Goal: Task Accomplishment & Management: Use online tool/utility

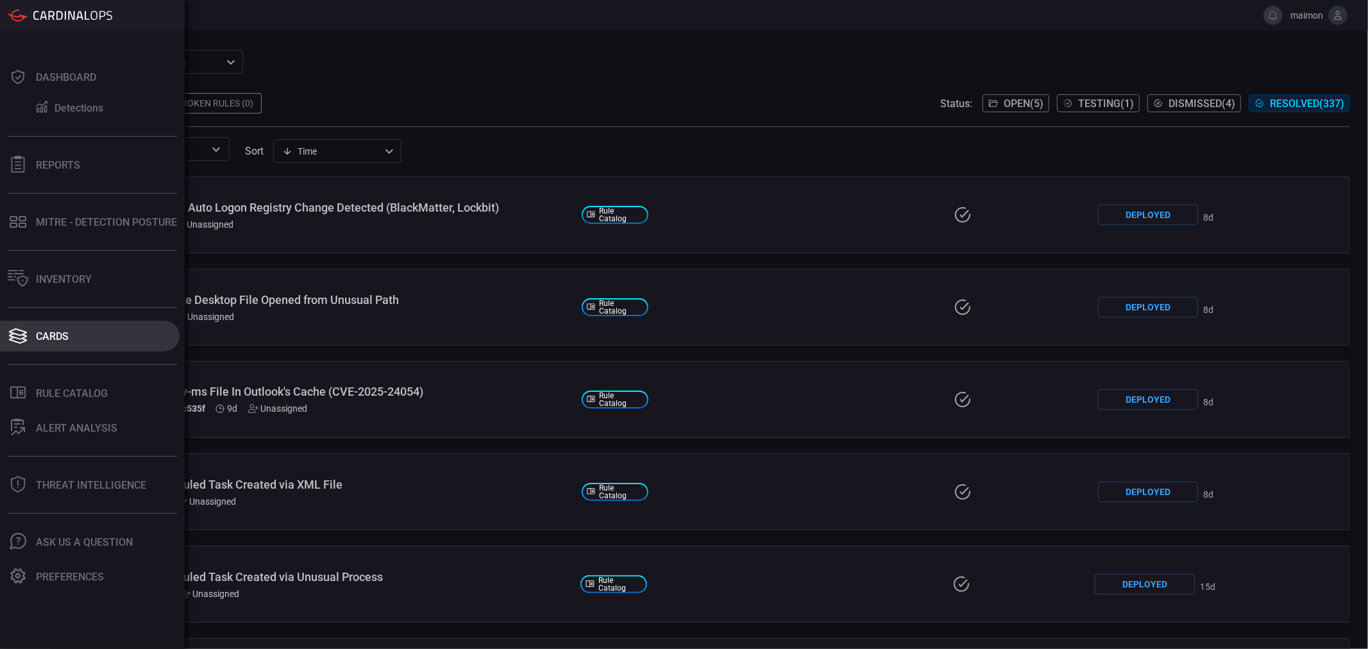
click at [55, 332] on div "Cards" at bounding box center [52, 336] width 33 height 12
click at [47, 337] on div "Cards" at bounding box center [52, 336] width 33 height 12
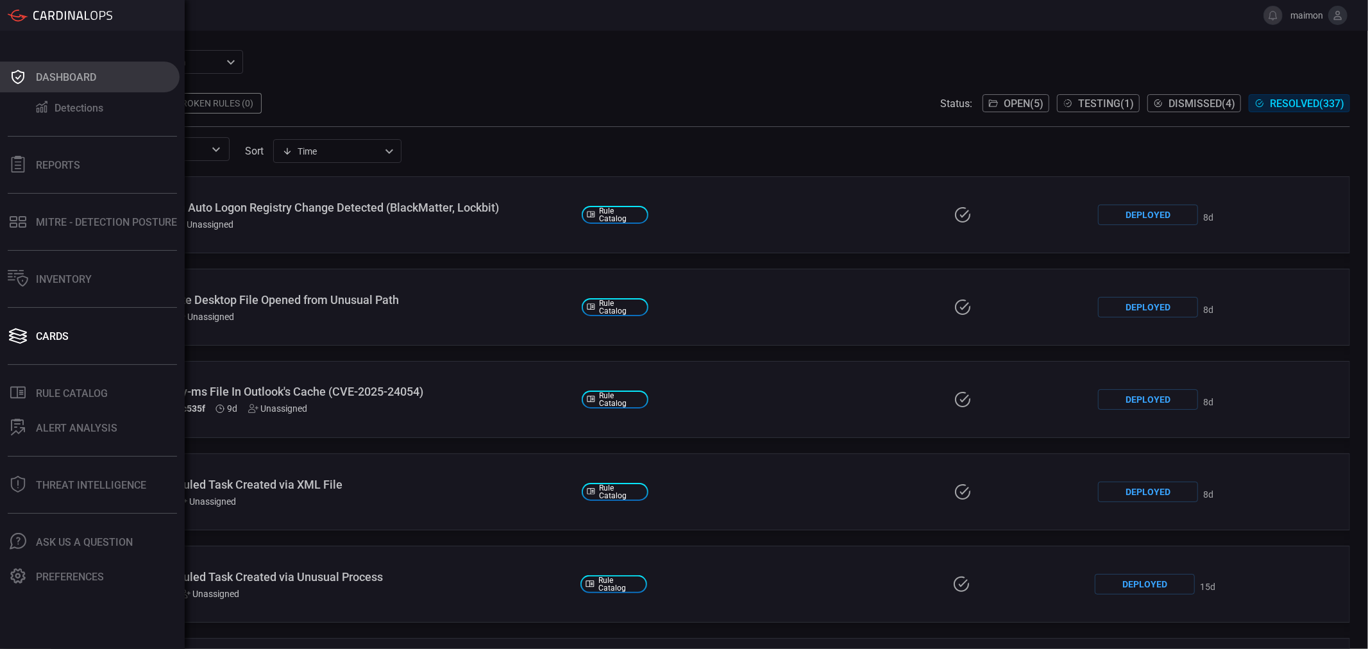
click at [30, 80] on button "Dashboard" at bounding box center [90, 77] width 180 height 31
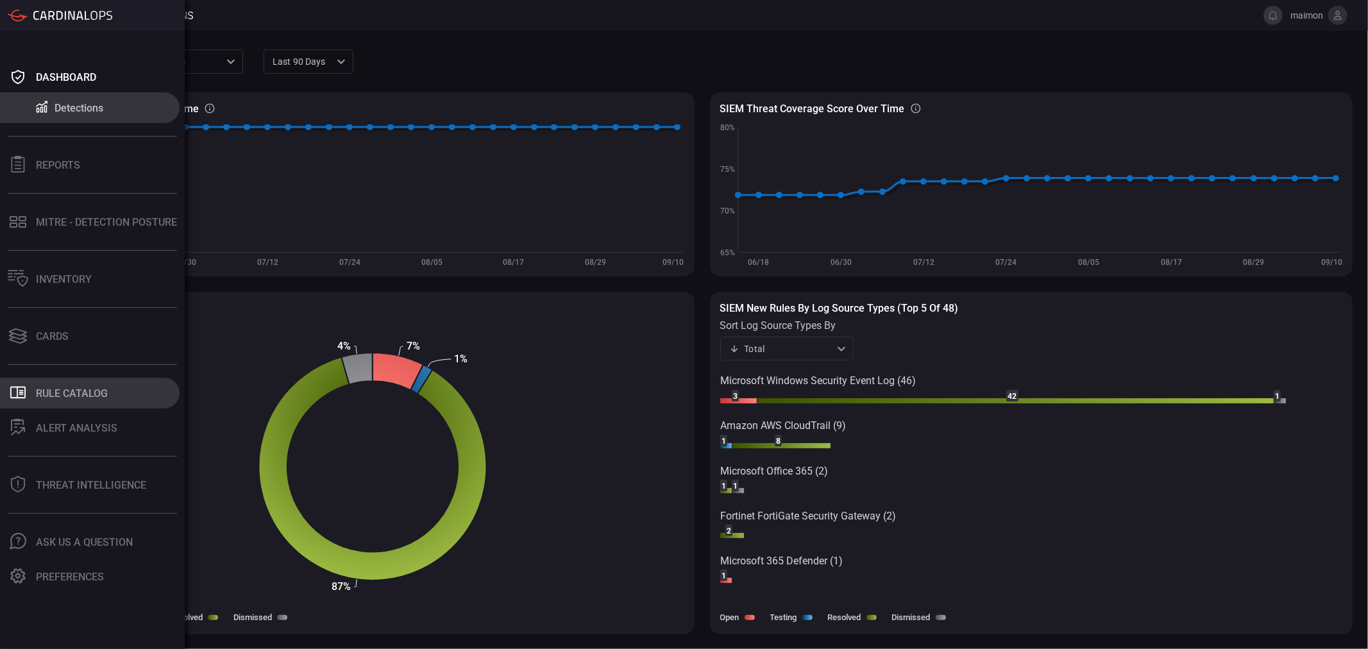
click at [103, 389] on div "Rule Catalog" at bounding box center [72, 393] width 72 height 12
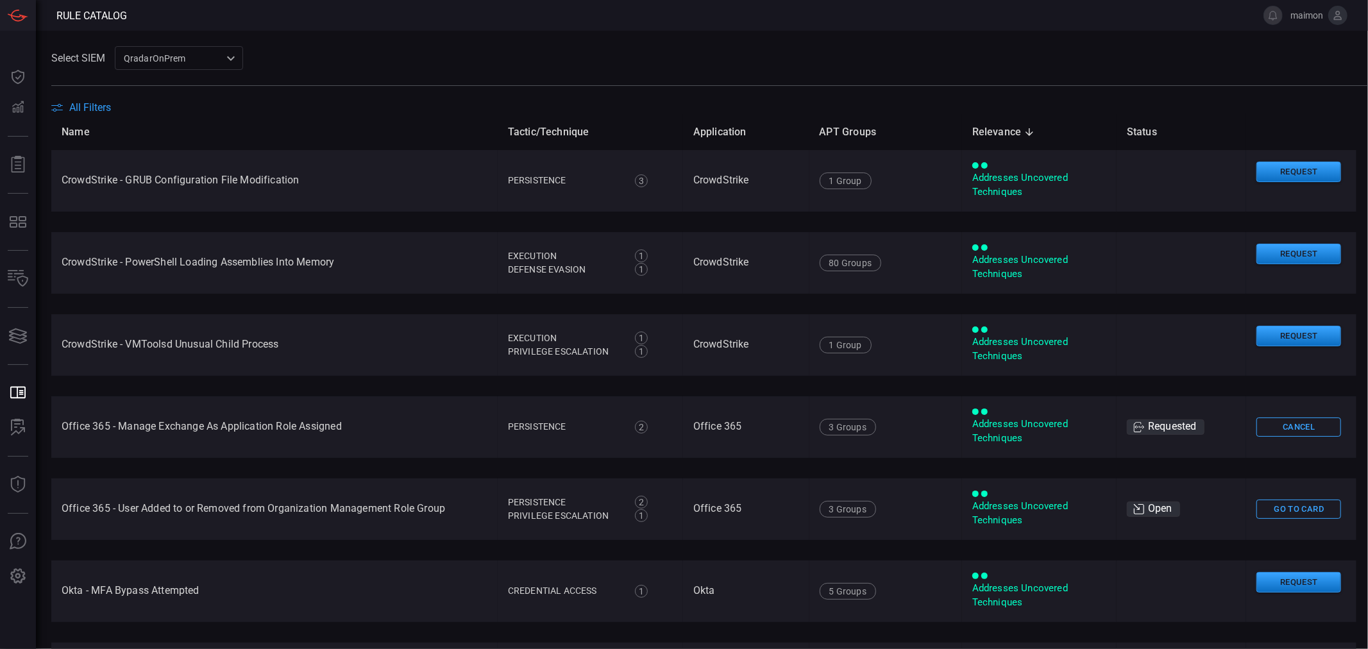
click at [87, 105] on span "All Filters" at bounding box center [90, 107] width 42 height 12
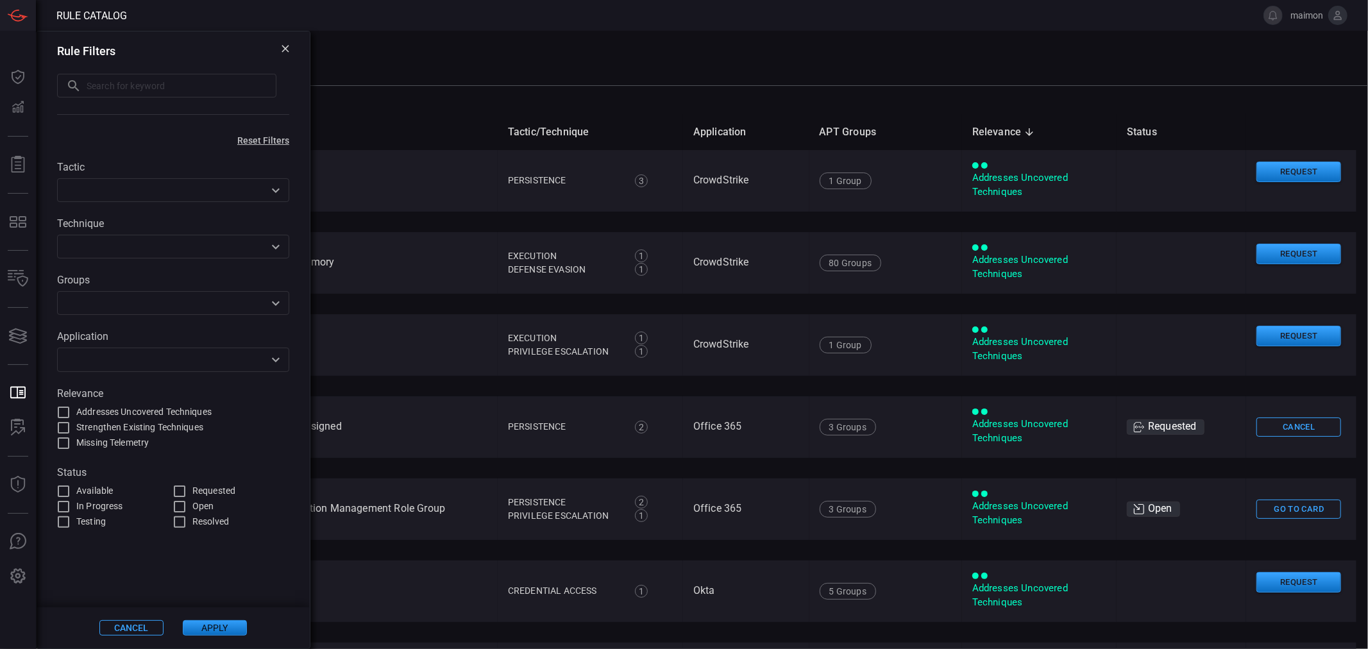
click at [282, 46] on icon at bounding box center [286, 49] width 8 height 8
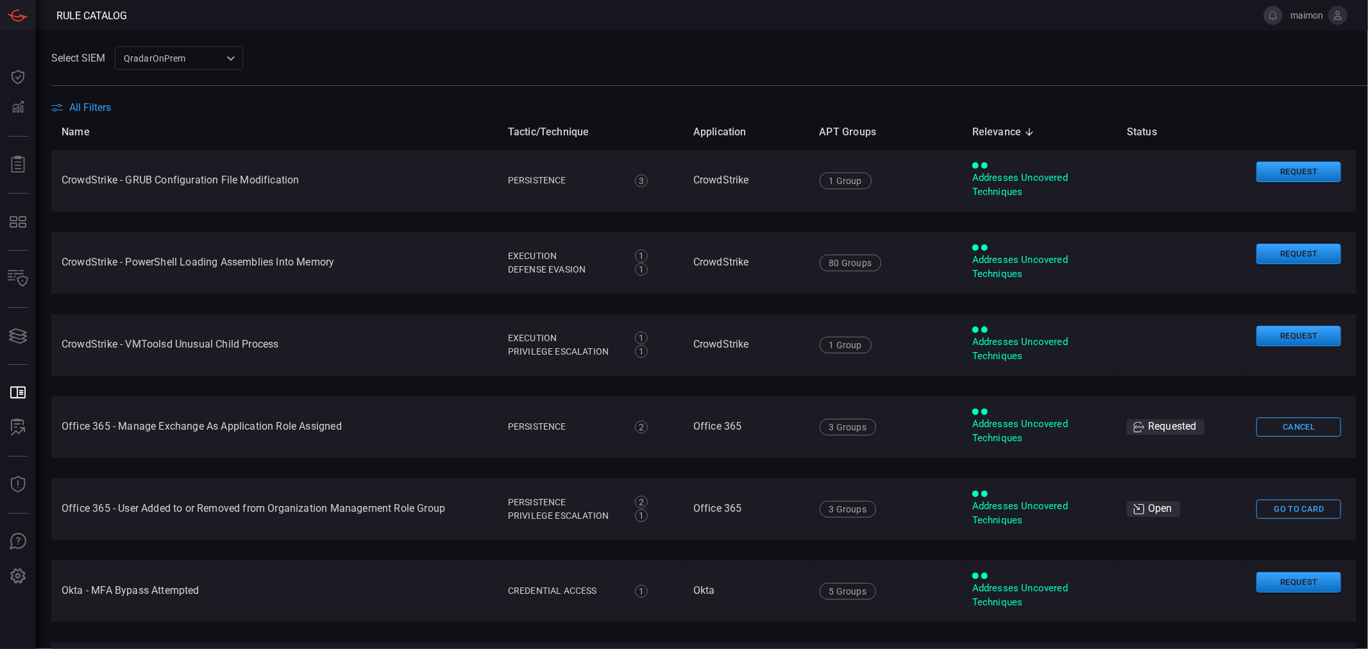
click at [187, 47] on div "QradarOnPrem 88f5ea39-b336-4bf5-ab61-f2abc50aa181 ​" at bounding box center [179, 58] width 128 height 24
click at [228, 53] on div at bounding box center [684, 324] width 1368 height 649
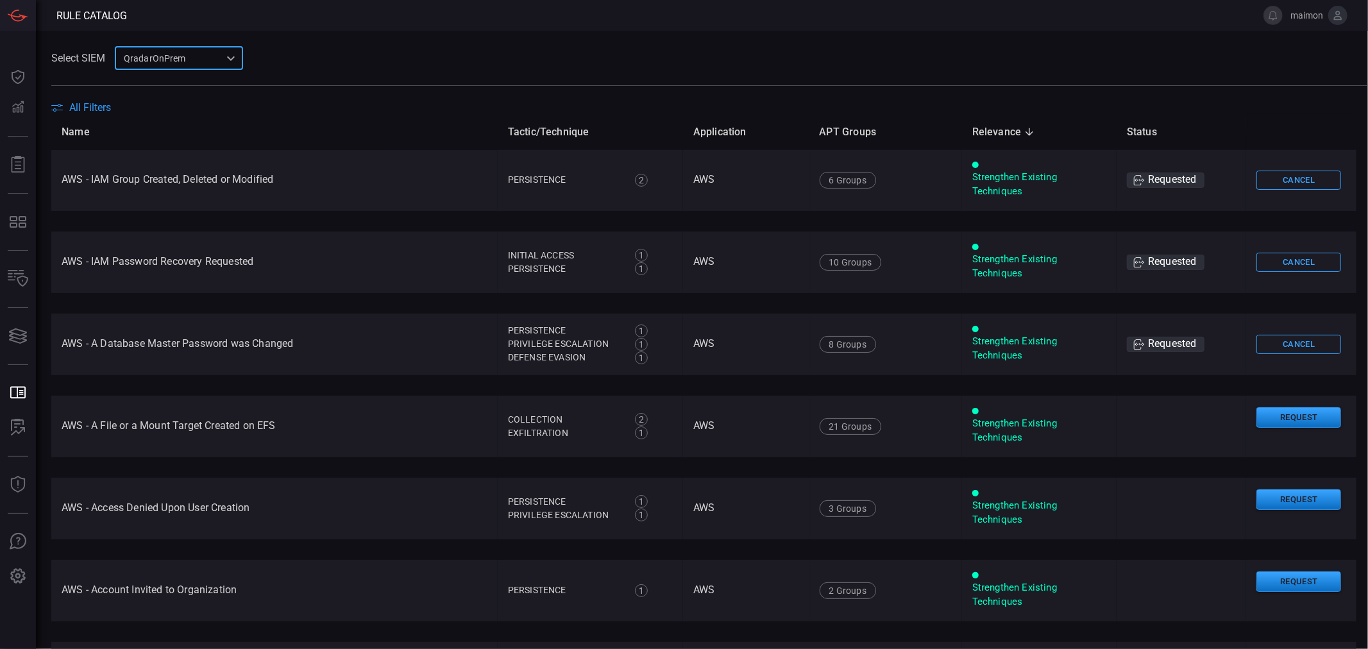
scroll to position [855, 0]
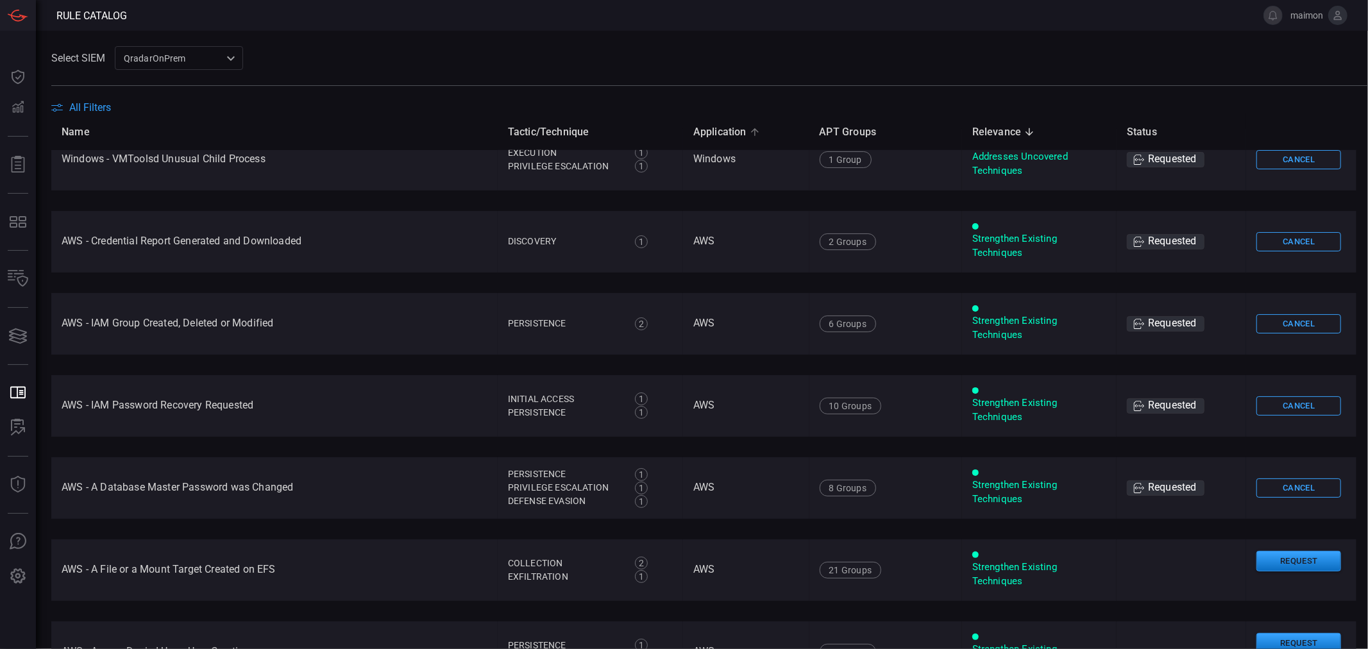
click at [709, 131] on span "Application" at bounding box center [728, 131] width 70 height 15
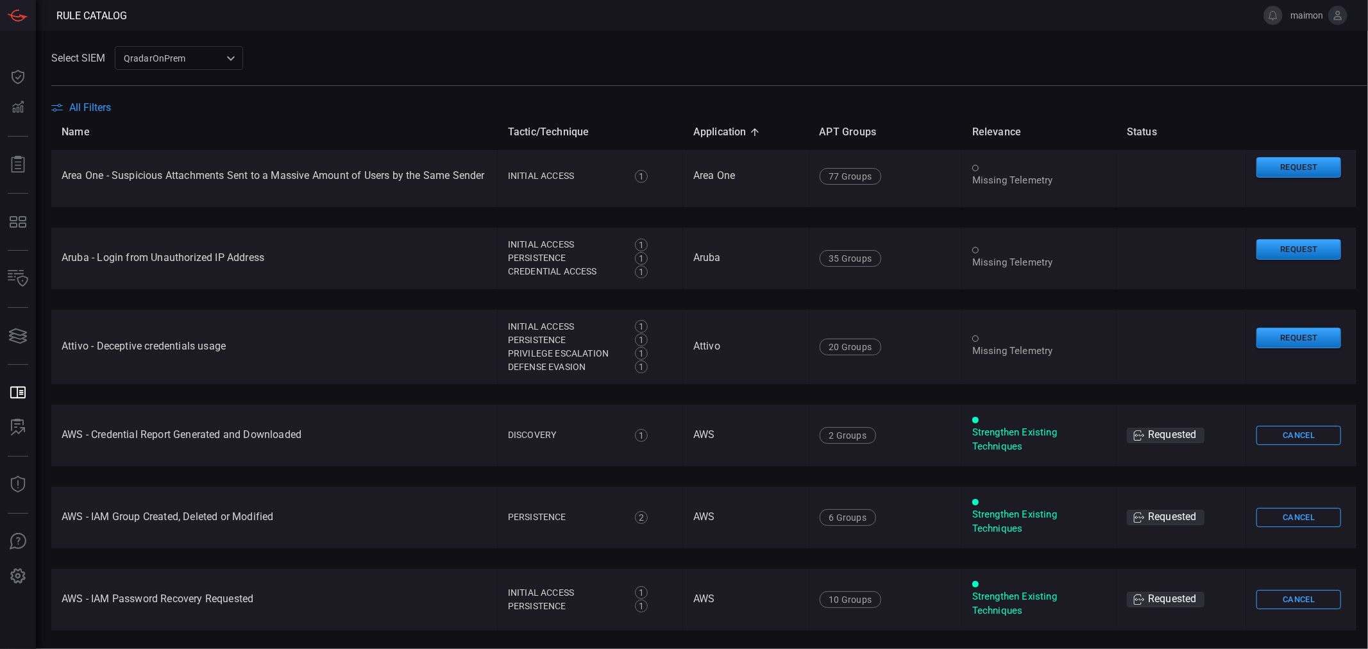
scroll to position [0, 0]
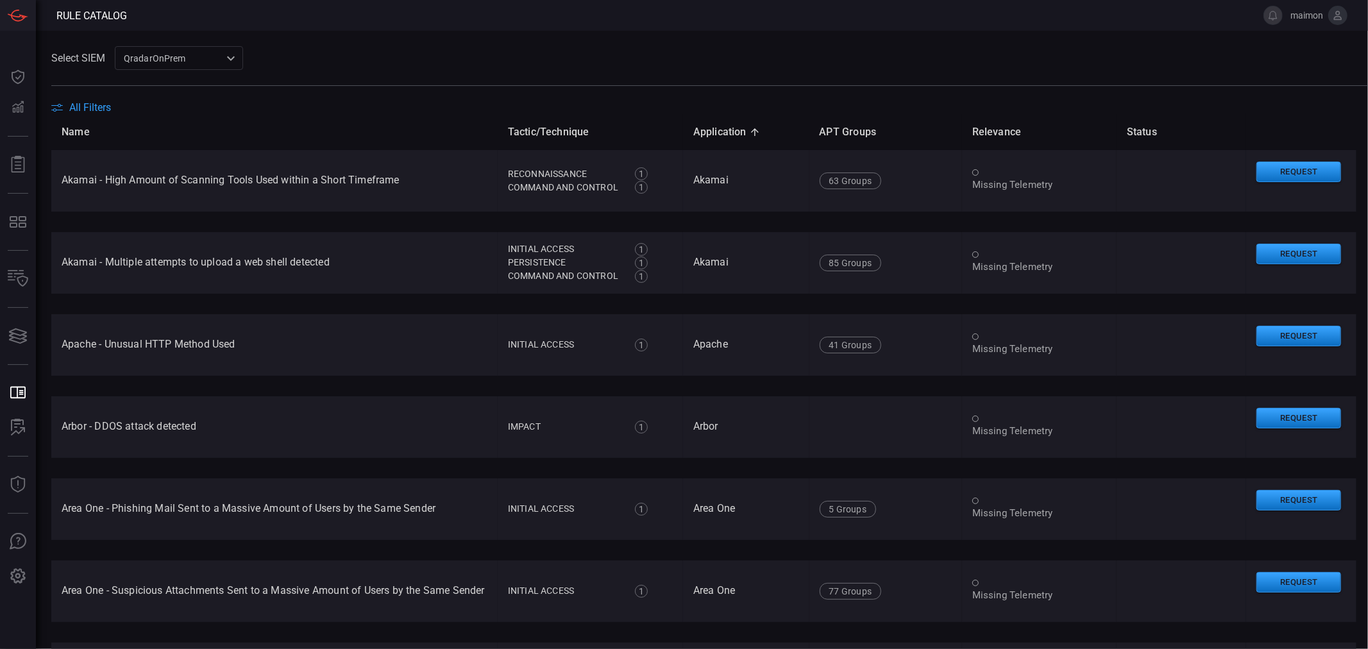
click at [92, 106] on span "All Filters" at bounding box center [90, 107] width 42 height 12
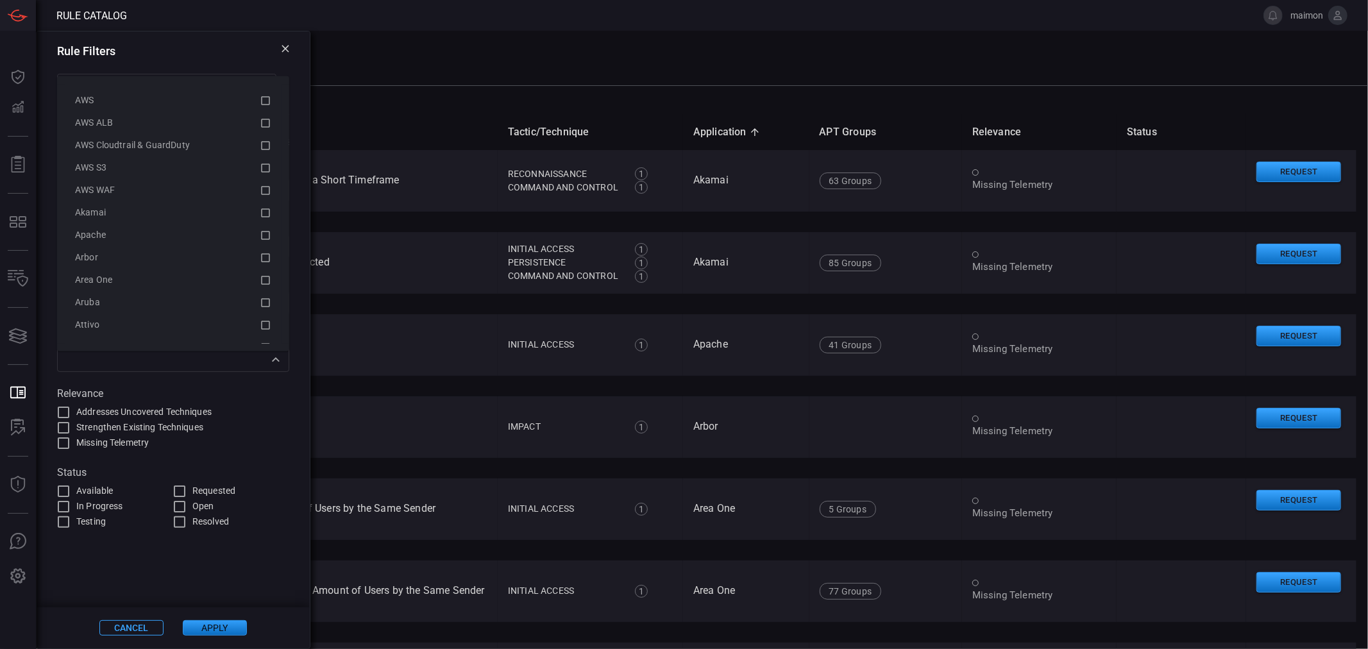
click at [135, 371] on div "​" at bounding box center [173, 360] width 232 height 24
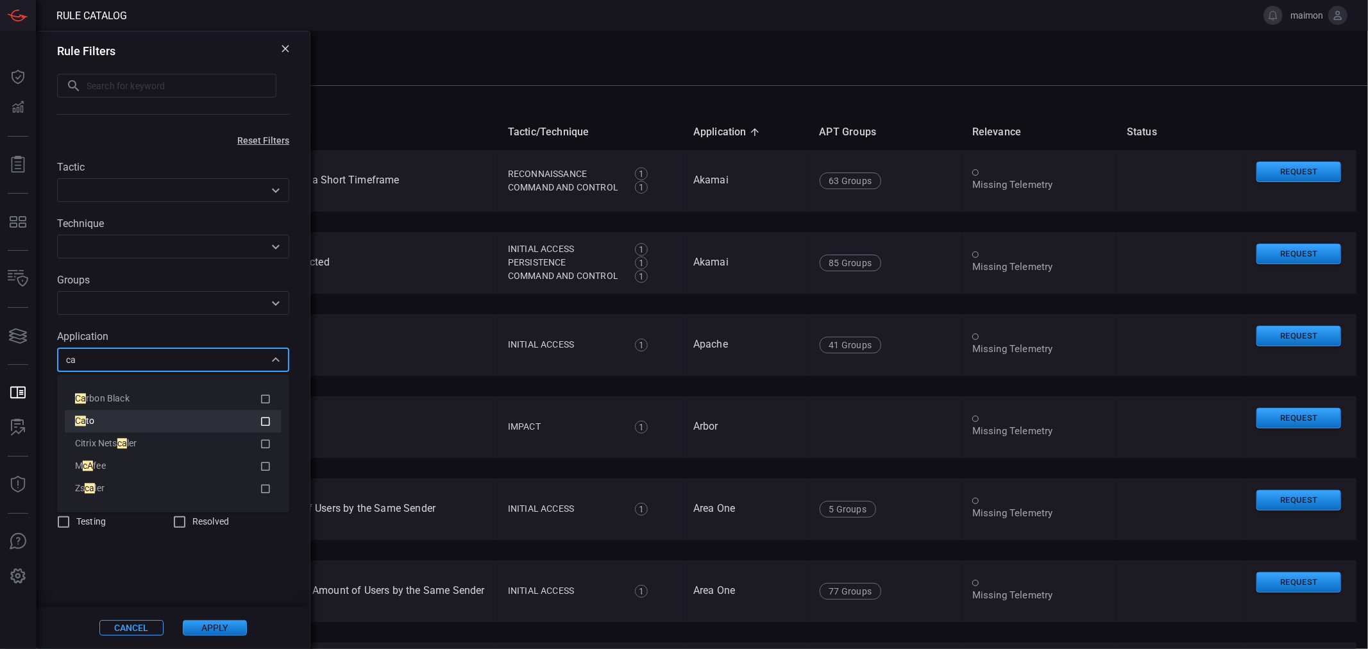
click at [120, 427] on div "Ca to" at bounding box center [167, 420] width 185 height 13
type input "ca"
click at [213, 625] on button "Apply" at bounding box center [215, 627] width 64 height 15
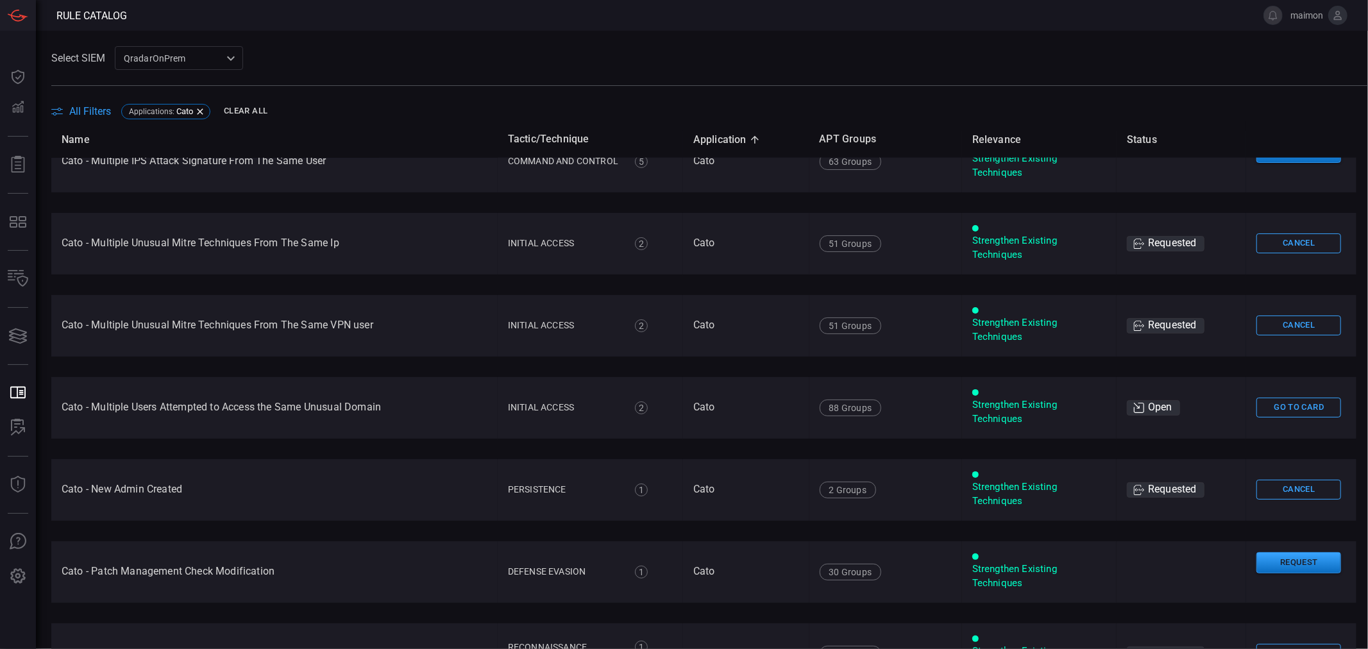
scroll to position [1354, 0]
drag, startPoint x: 106, startPoint y: 412, endPoint x: 382, endPoint y: 412, distance: 275.8
click at [382, 412] on td "Cato - Multiple Users Attempted to Access the Same Unusual Domain" at bounding box center [274, 407] width 446 height 62
click at [403, 409] on td "Cato - Multiple Users Attempted to Access the Same Unusual Domain" at bounding box center [274, 407] width 446 height 62
click at [1272, 407] on button "Go To Card" at bounding box center [1298, 407] width 85 height 20
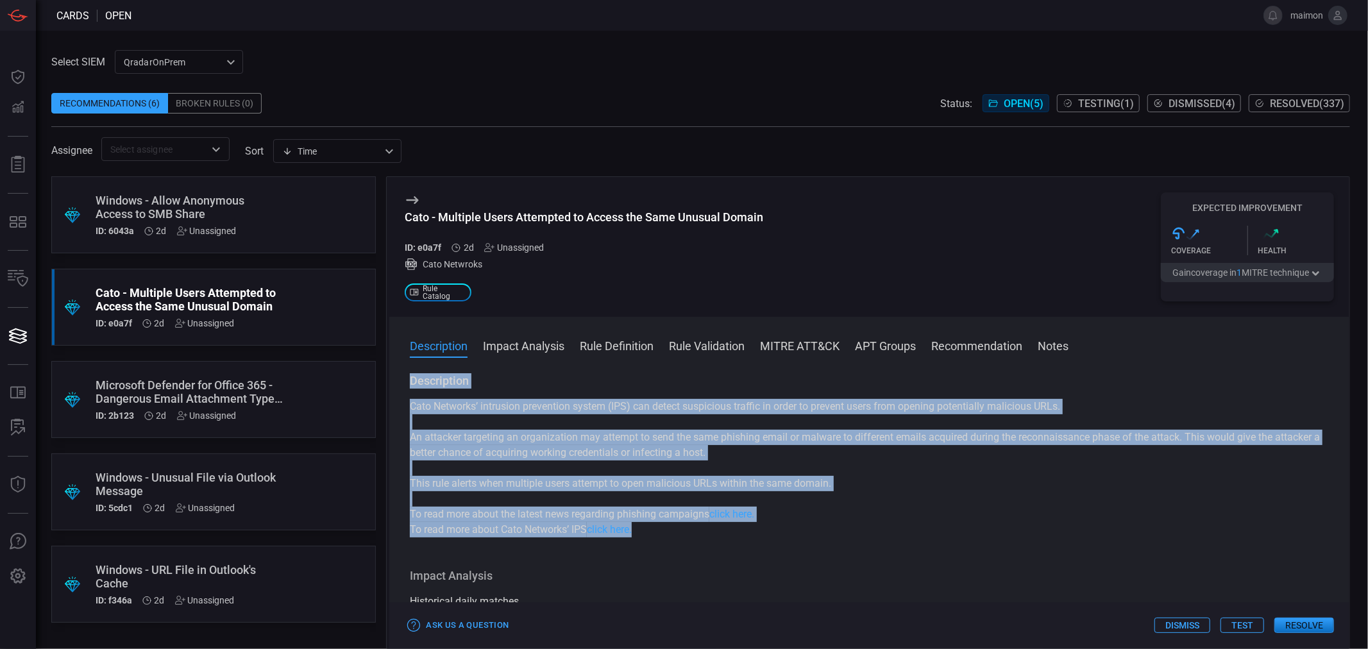
drag, startPoint x: 407, startPoint y: 382, endPoint x: 811, endPoint y: 527, distance: 428.7
click at [811, 527] on div "Description Cato Networks’ intrusion prevention system (IPS) can detect suspici…" at bounding box center [869, 508] width 960 height 271
copy div "Description Cato Networks’ intrusion prevention system (IPS) can detect suspici…"
click at [533, 342] on button "Impact Analysis" at bounding box center [523, 344] width 81 height 15
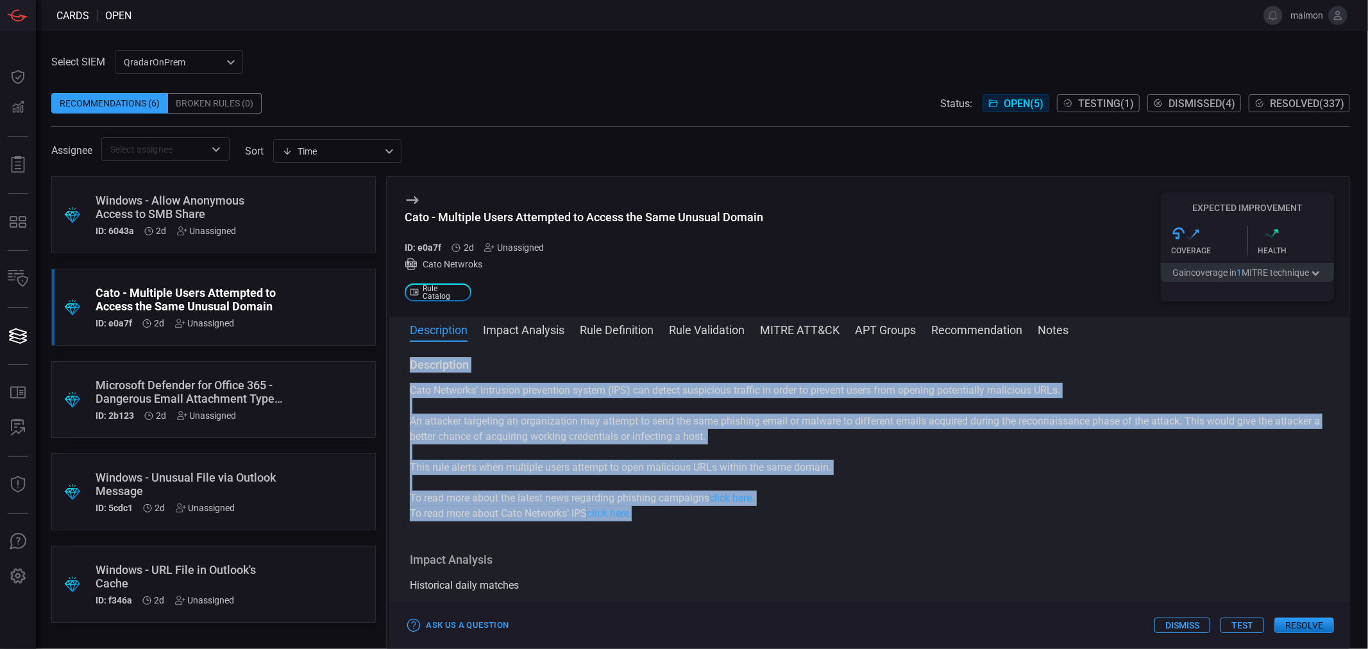
click at [491, 389] on p "Cato Networks’ intrusion prevention system (IPS) can detect suspicious traffic …" at bounding box center [869, 390] width 919 height 15
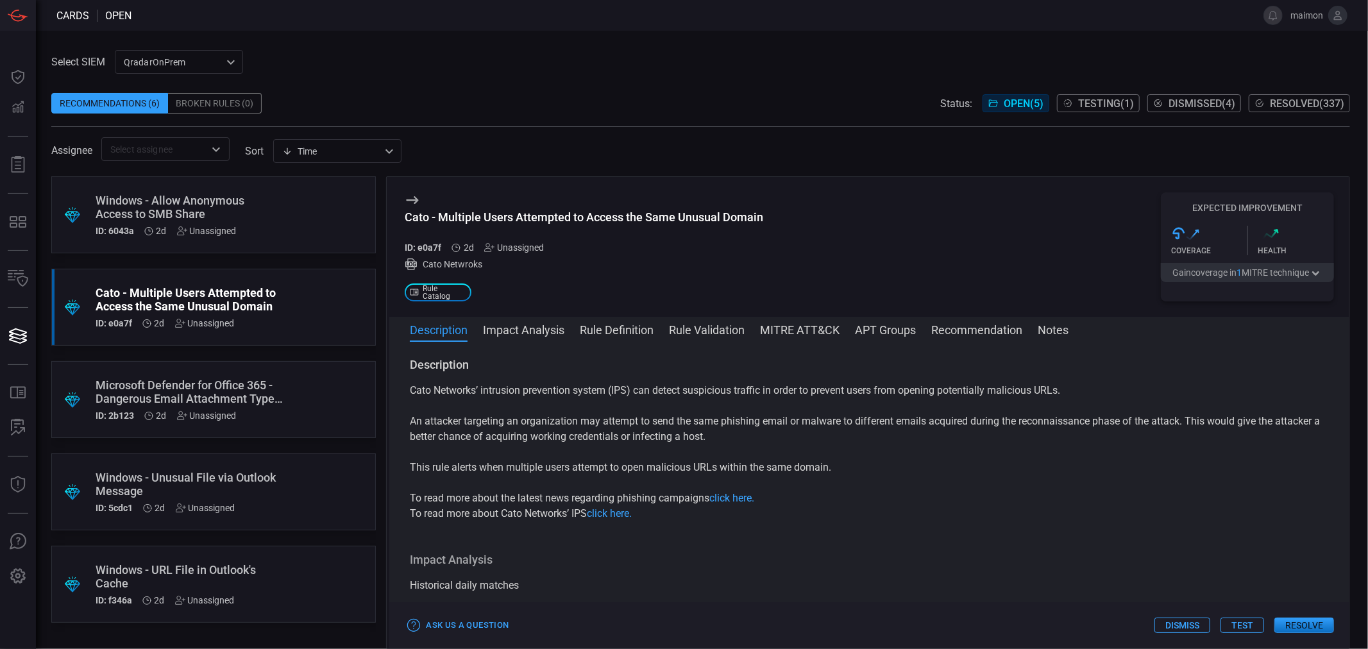
click at [536, 336] on button "Impact Analysis" at bounding box center [523, 328] width 81 height 15
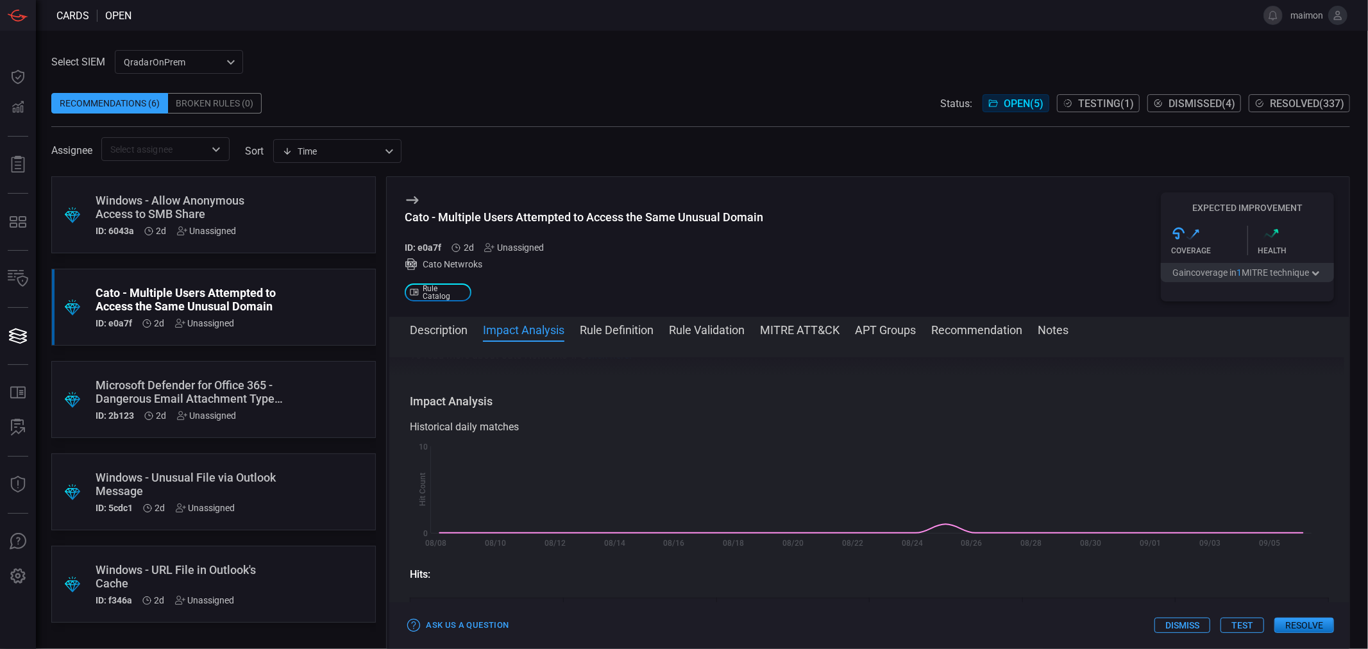
scroll to position [182, 0]
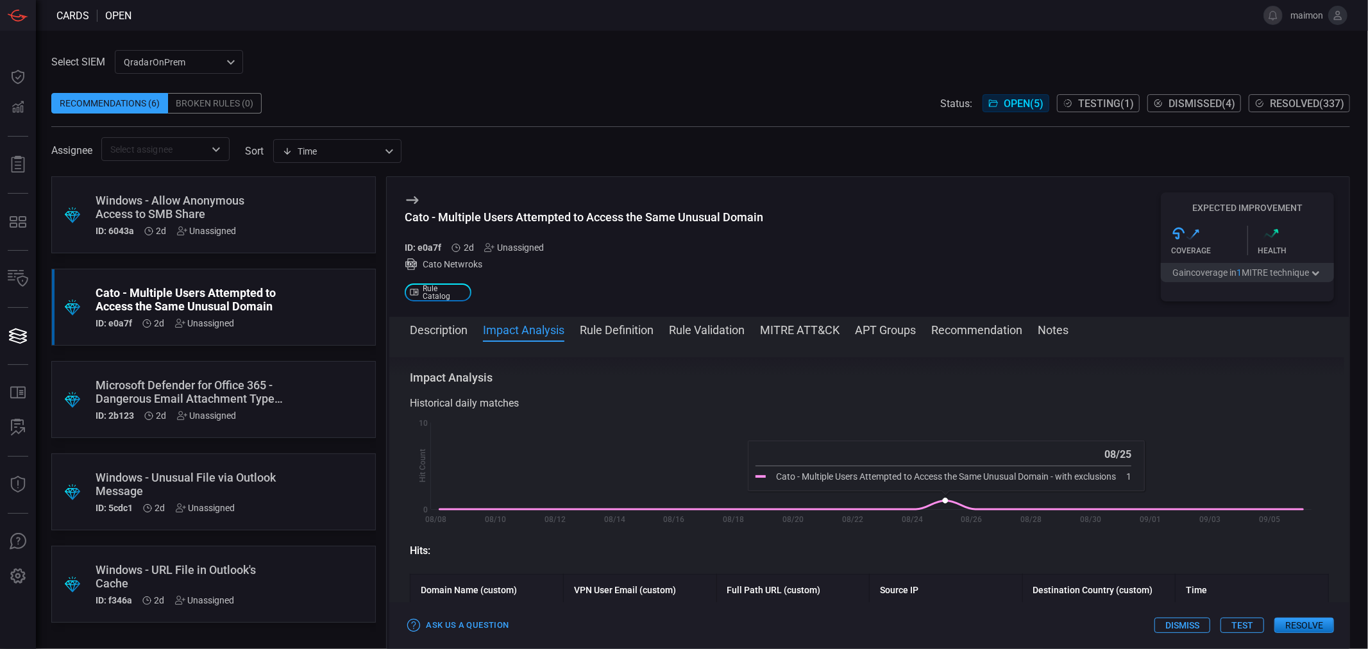
click at [943, 501] on icon at bounding box center [871, 505] width 863 height 9
click at [946, 473] on rect at bounding box center [864, 474] width 908 height 117
click at [944, 502] on g at bounding box center [871, 504] width 863 height 12
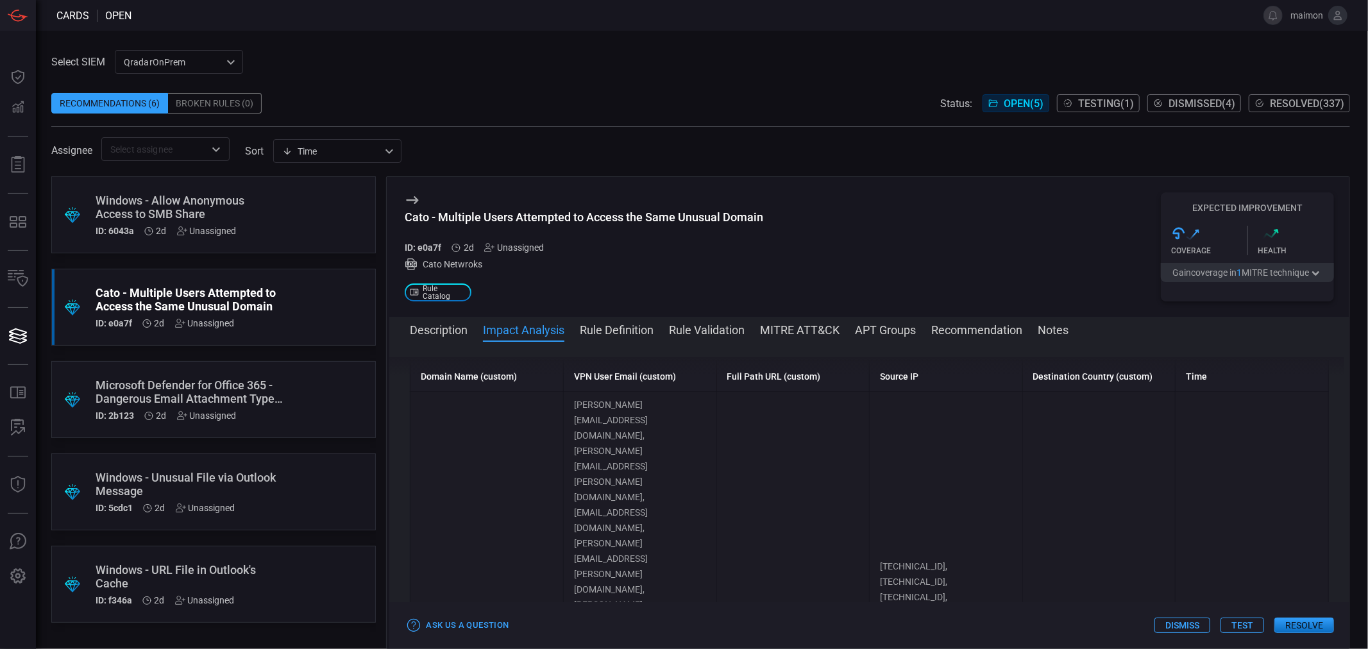
scroll to position [325, 0]
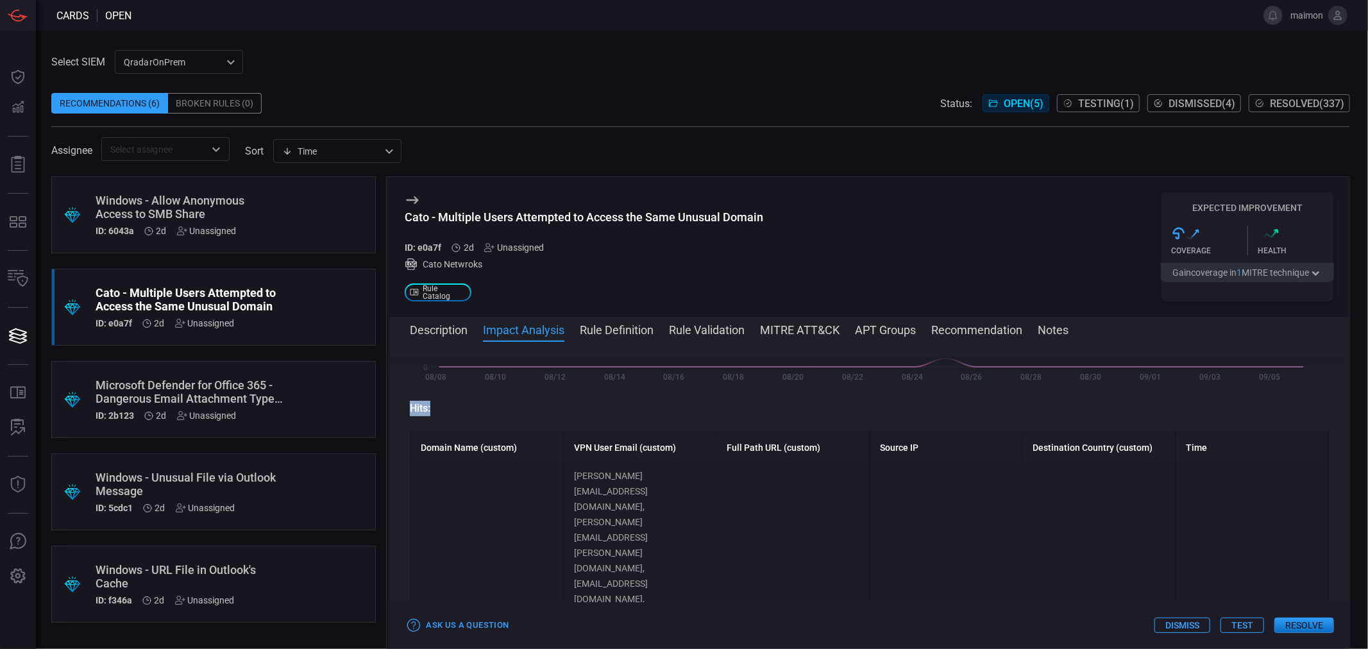
drag, startPoint x: 439, startPoint y: 409, endPoint x: 403, endPoint y: 407, distance: 36.6
click at [404, 407] on div "Description Cato Networks’ intrusion prevention system (IPS) can detect suspici…" at bounding box center [869, 492] width 960 height 271
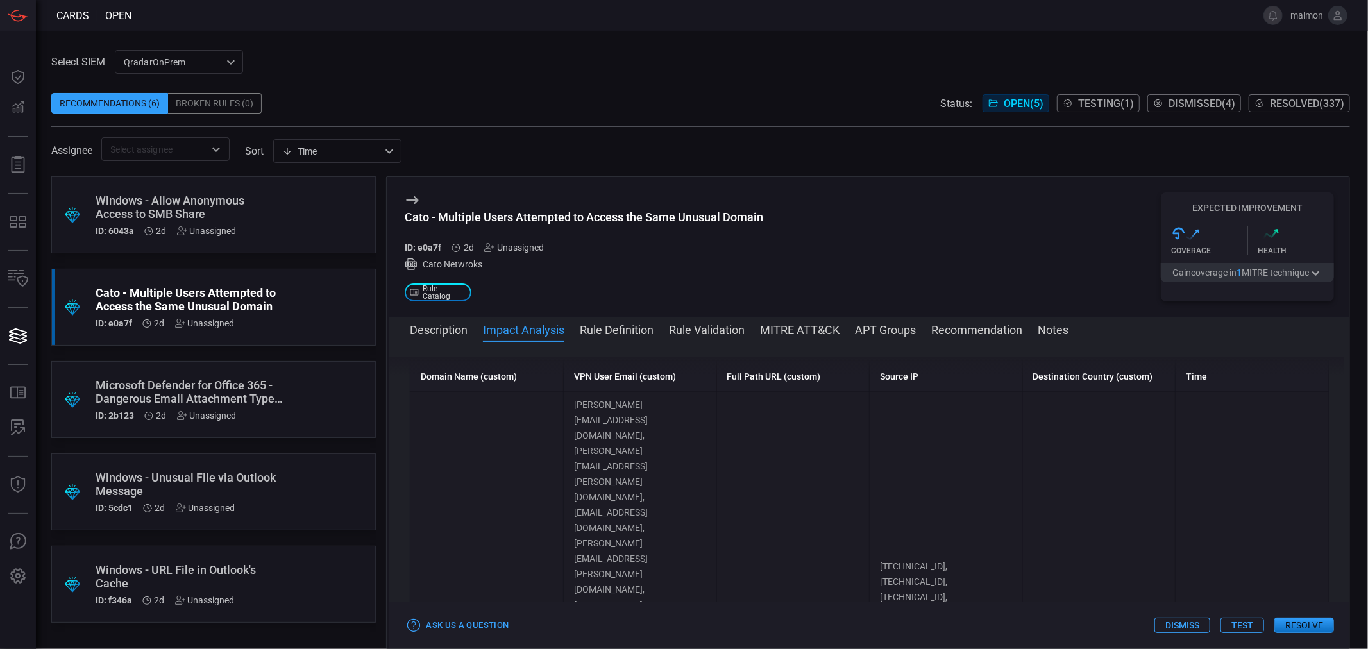
click at [623, 400] on td "[PERSON_NAME][EMAIL_ADDRESS][DOMAIN_NAME], [PERSON_NAME][EMAIL_ADDRESS][PERSON_…" at bounding box center [639, 643] width 153 height 503
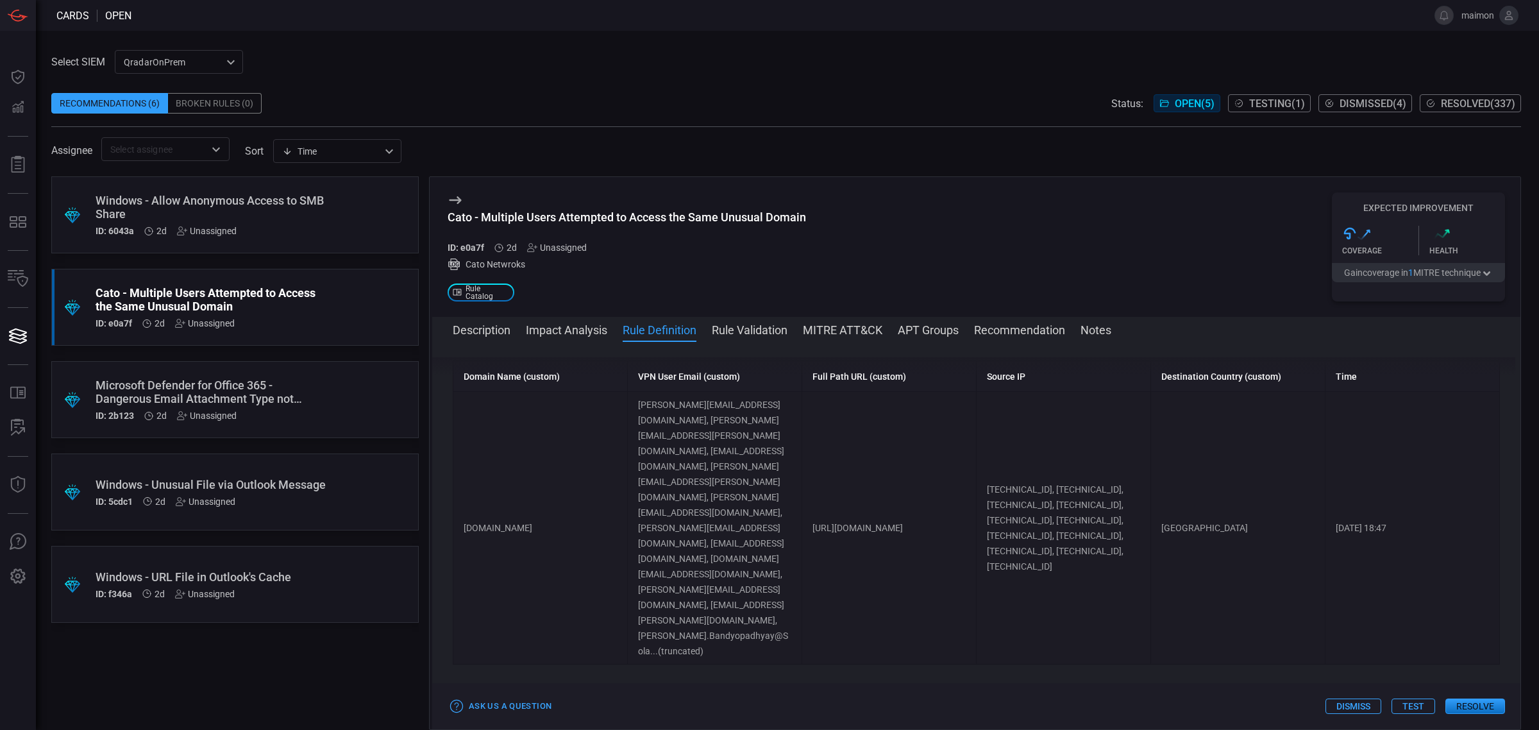
drag, startPoint x: 573, startPoint y: 500, endPoint x: 462, endPoint y: 486, distance: 111.8
click at [462, 486] on td "[DOMAIN_NAME]" at bounding box center [540, 528] width 174 height 273
copy td "[DOMAIN_NAME]"
drag, startPoint x: 1060, startPoint y: 550, endPoint x: 989, endPoint y: 420, distance: 147.5
click at [989, 420] on td "[TECHNICAL_ID], [TECHNICAL_ID], [TECHNICAL_ID], [TECHNICAL_ID], [TECHNICAL_ID],…" at bounding box center [1064, 528] width 174 height 273
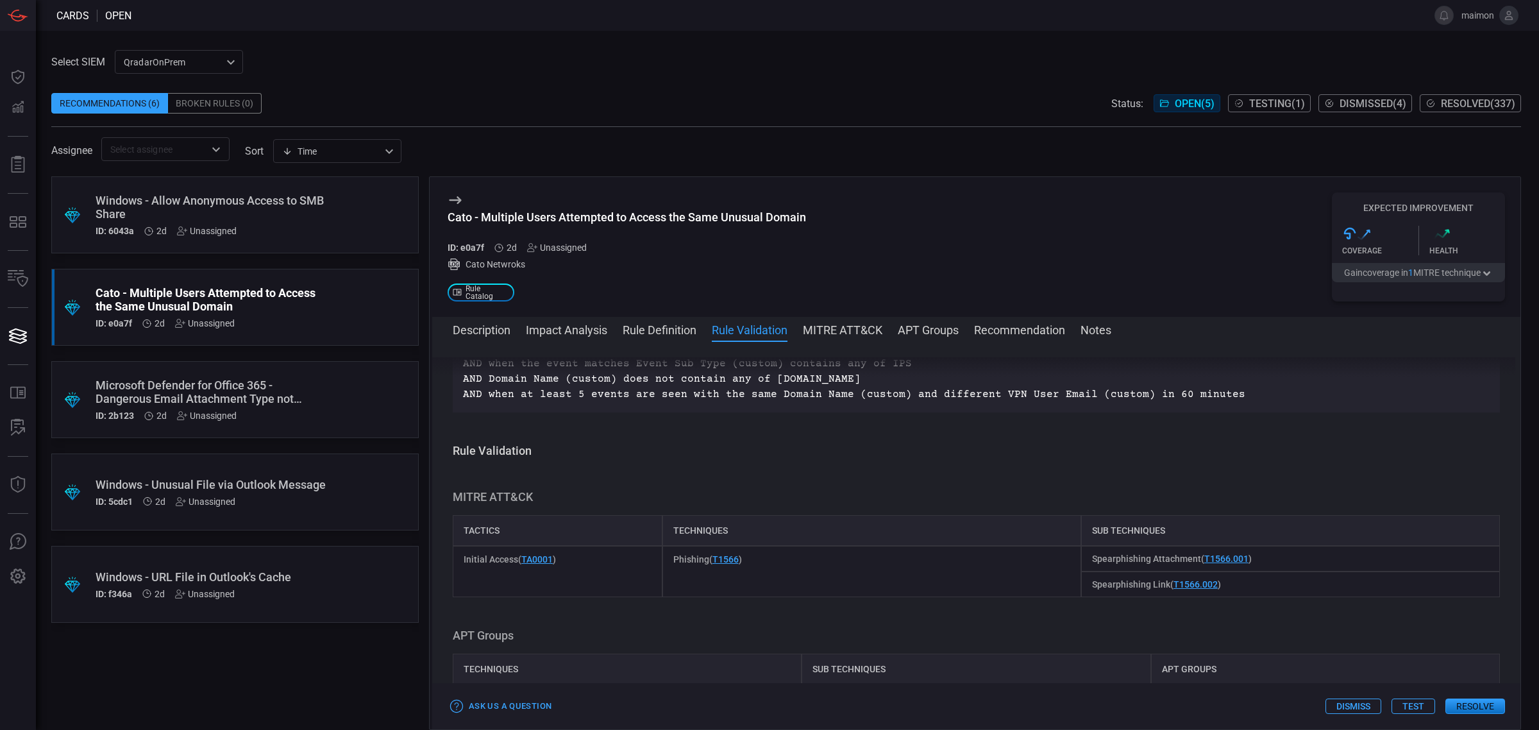
scroll to position [716, 0]
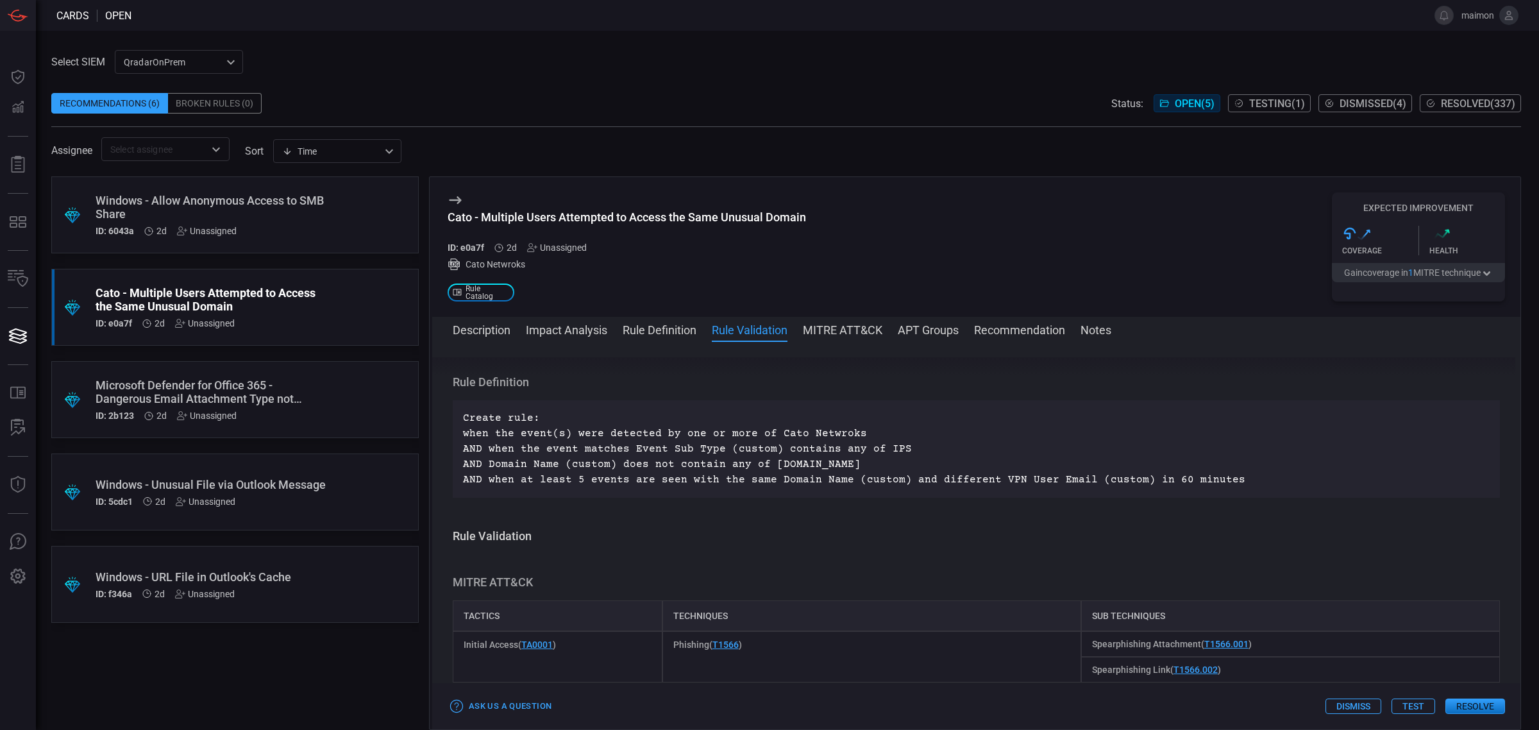
click at [1367, 648] on button "Resolve" at bounding box center [1476, 705] width 60 height 15
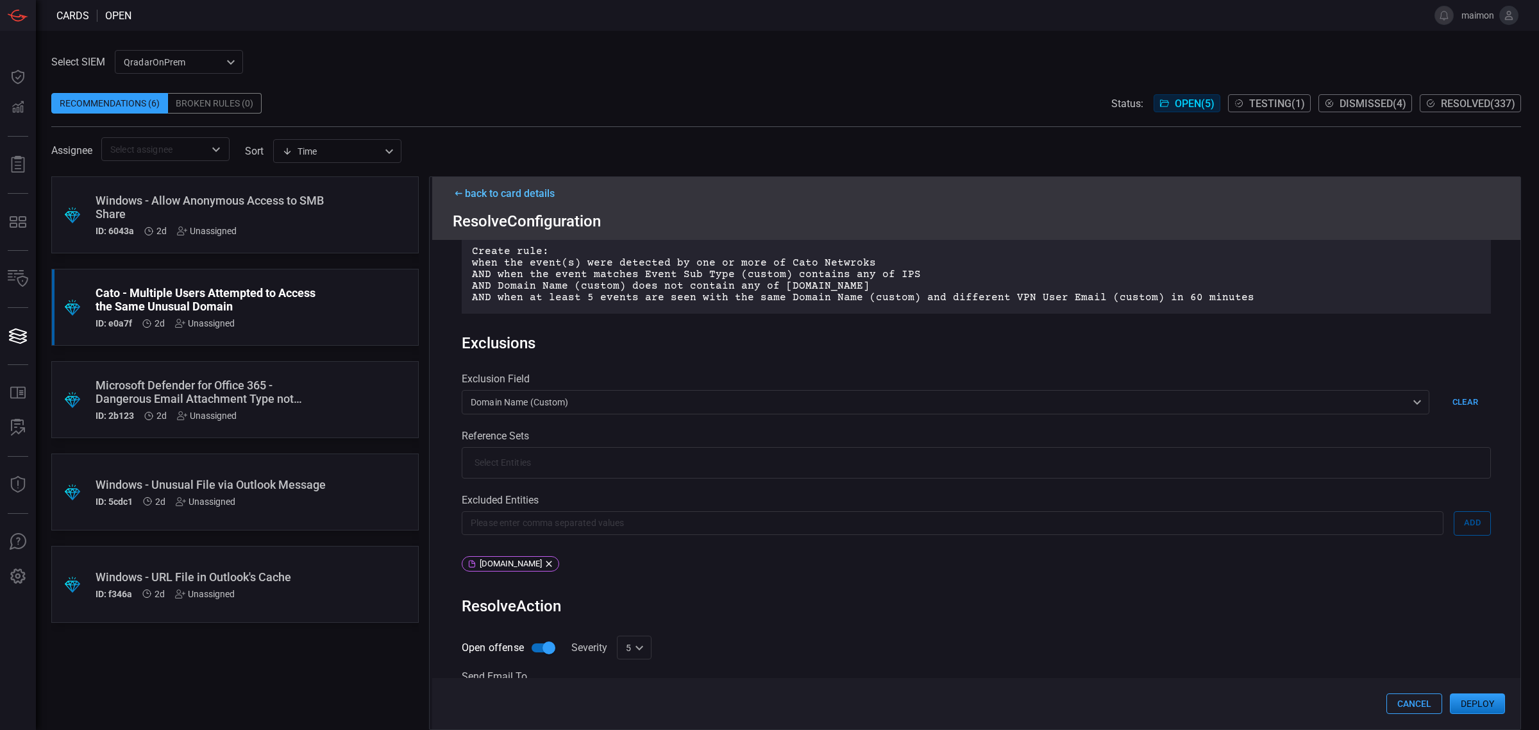
scroll to position [0, 0]
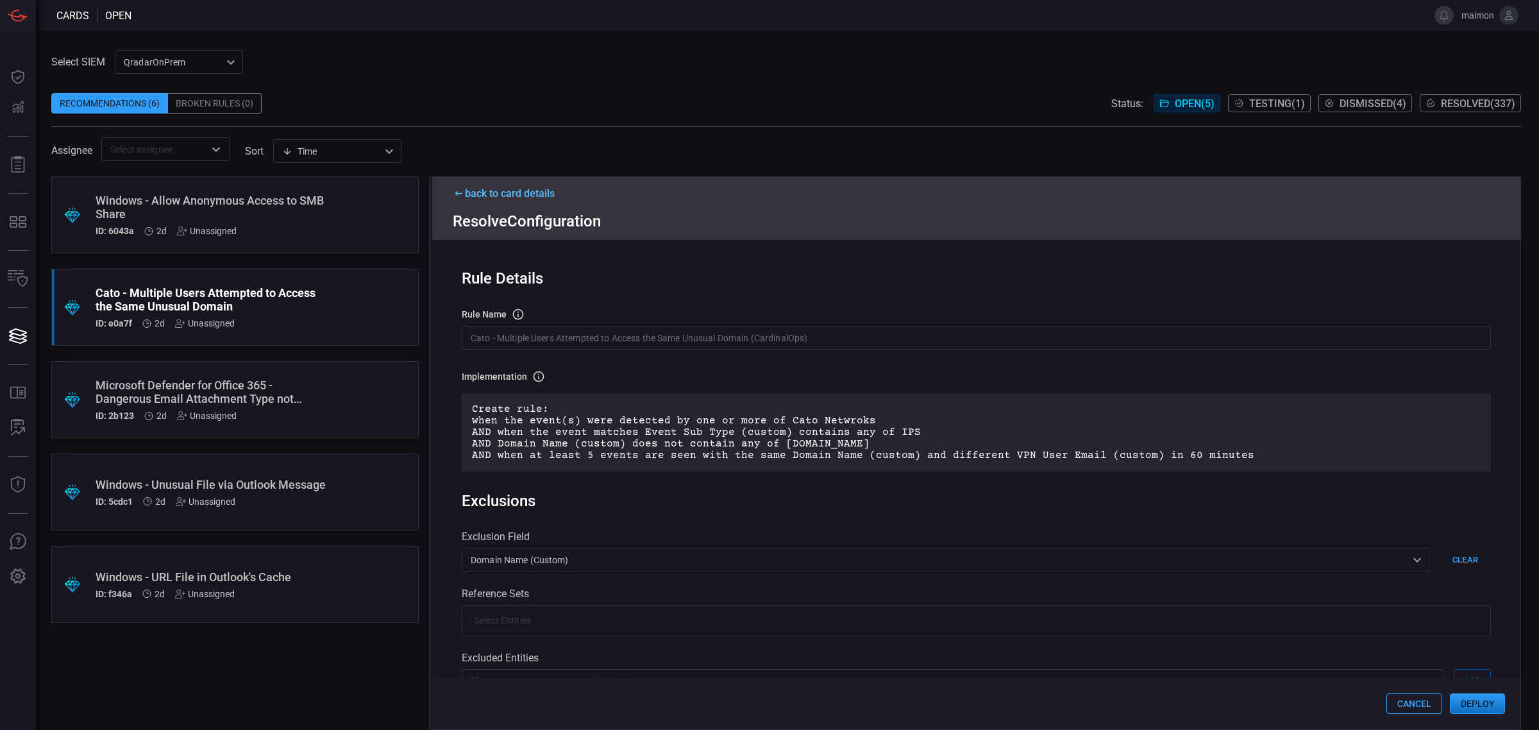
click at [691, 344] on input "Cato - Multiple Users Attempted to Access the Same Unusual Domain (CardinalOps)" at bounding box center [976, 338] width 1029 height 24
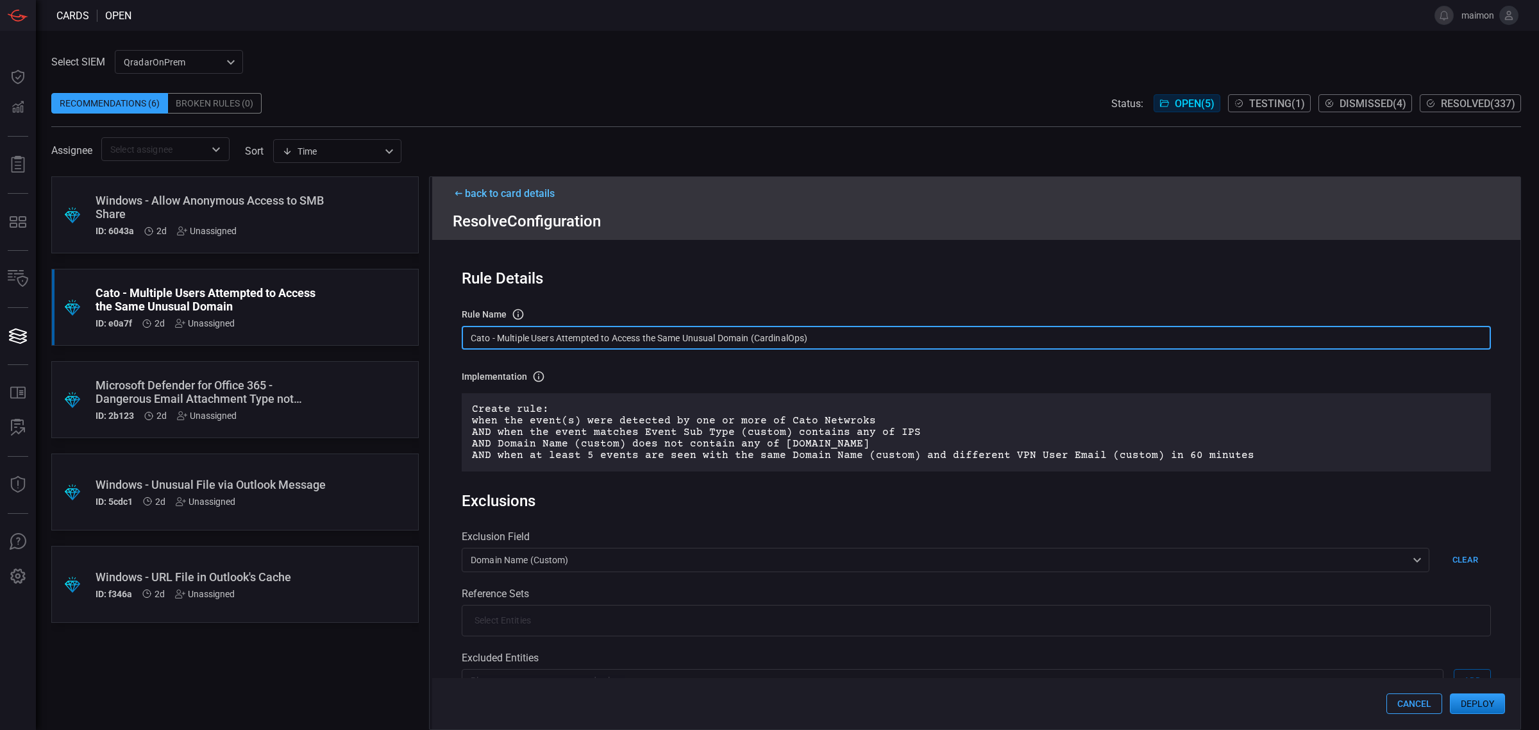
click at [691, 344] on input "Cato - Multiple Users Attempted to Access the Same Unusual Domain (CardinalOps)" at bounding box center [976, 338] width 1029 height 24
click at [784, 374] on div "Implementation Definition of the rule that will be created in the SIEM." at bounding box center [976, 376] width 1029 height 13
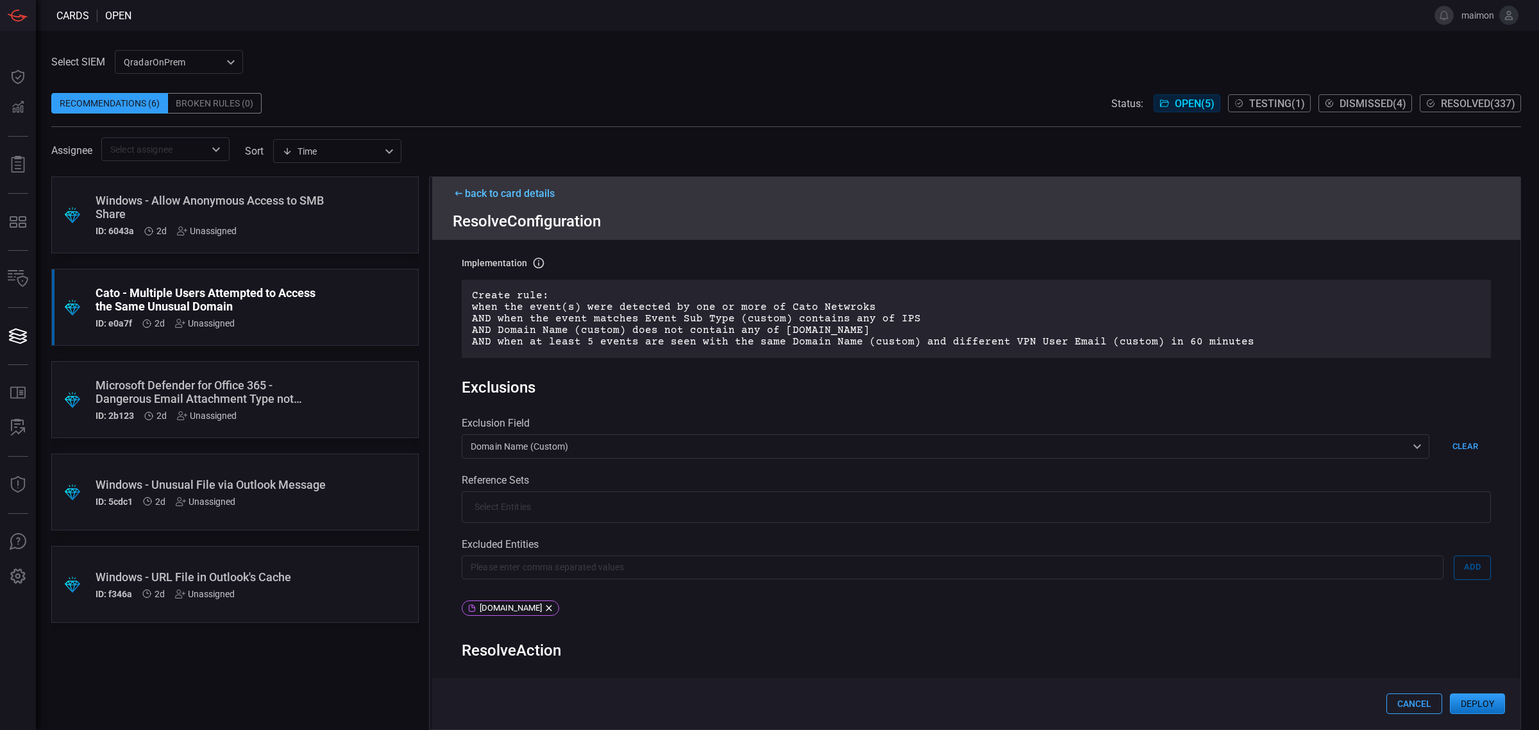
scroll to position [321, 0]
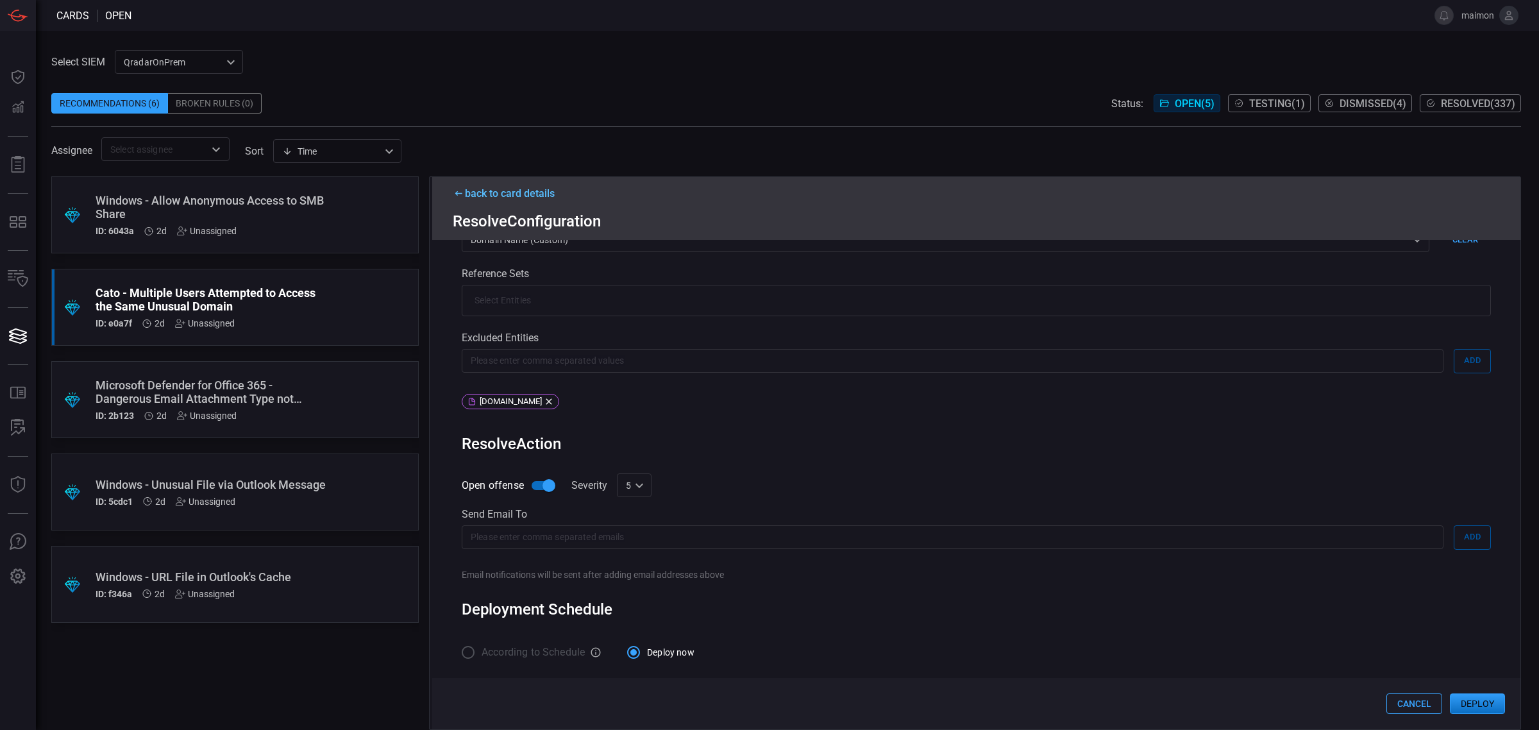
click at [1367, 648] on button "Deploy" at bounding box center [1477, 703] width 55 height 21
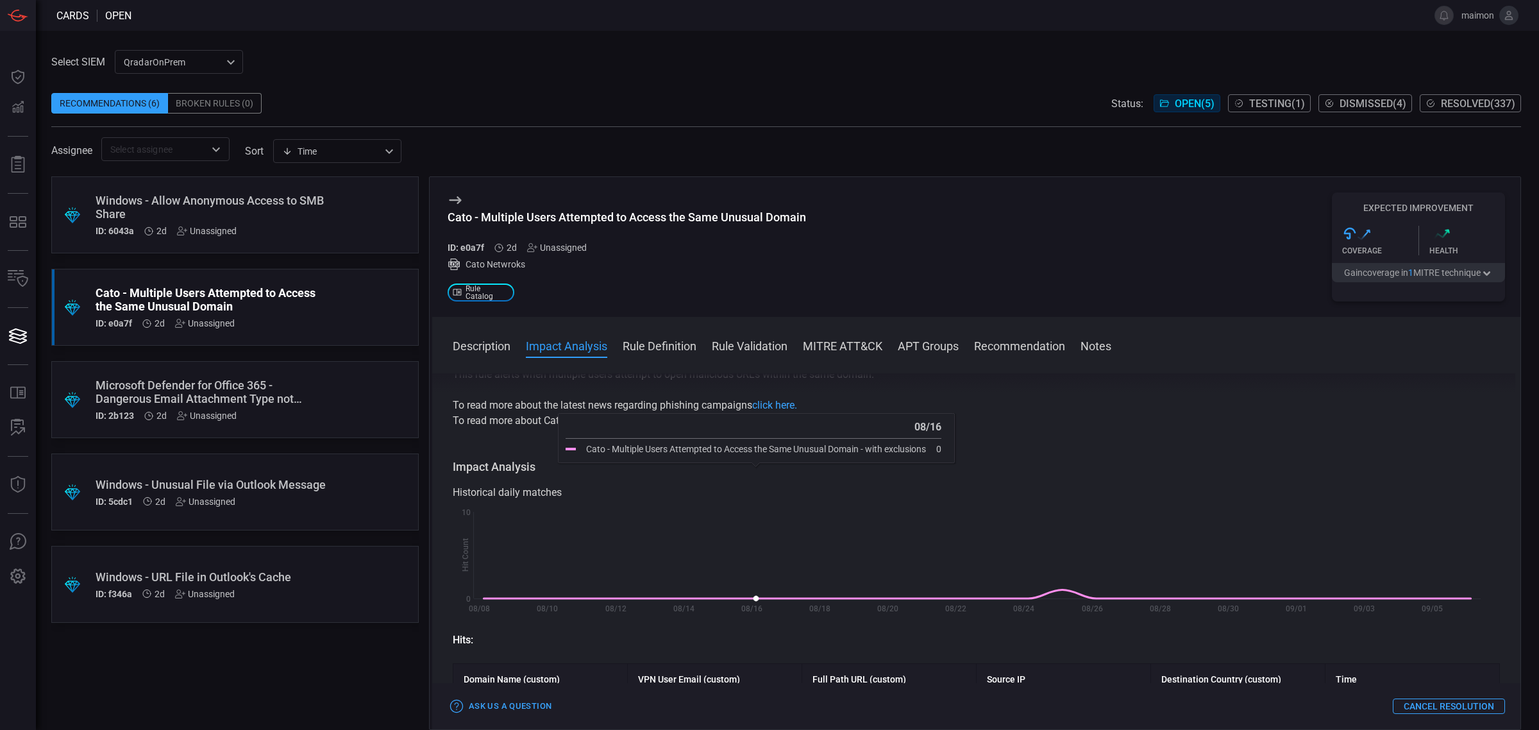
scroll to position [80, 0]
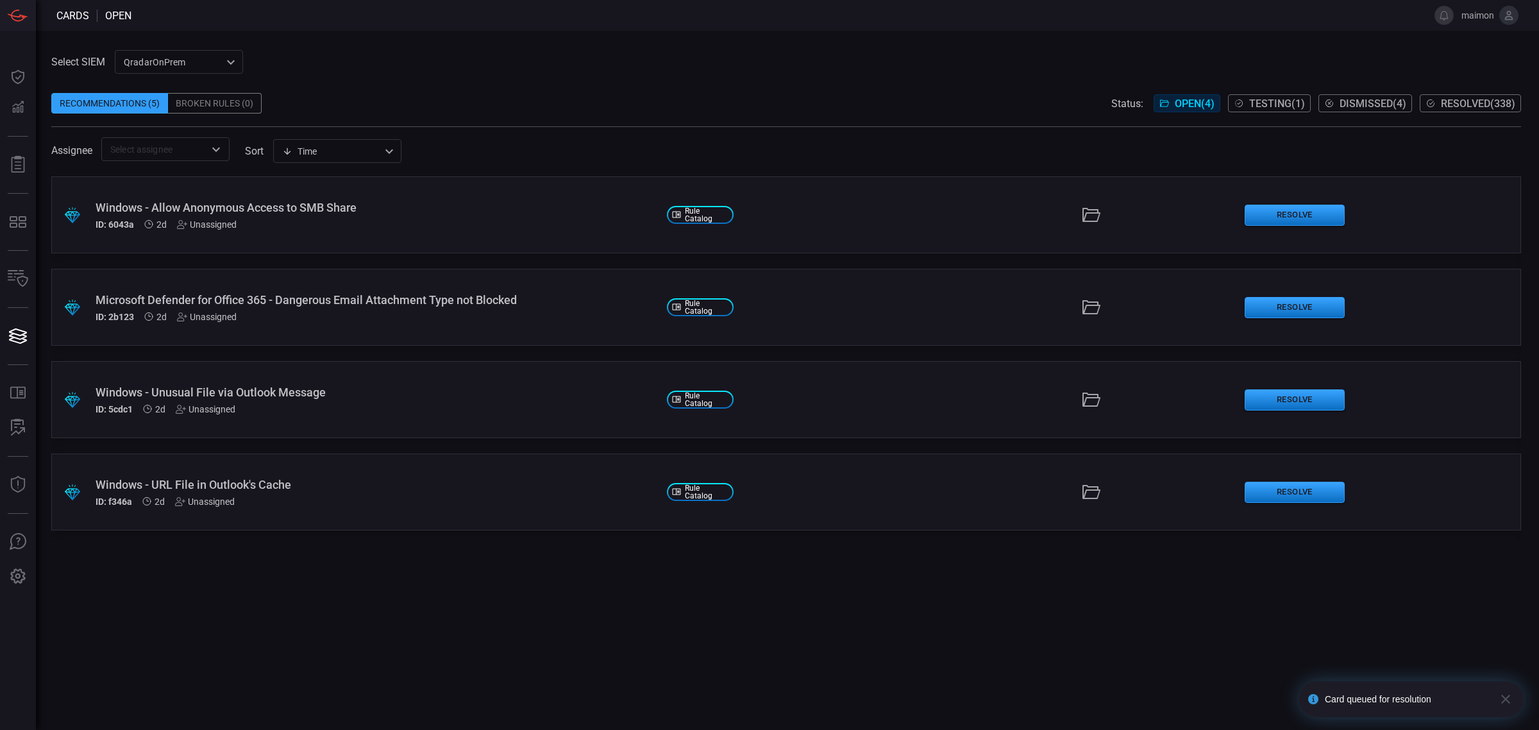
click at [1367, 107] on span "Resolved ( 338 )" at bounding box center [1478, 103] width 74 height 12
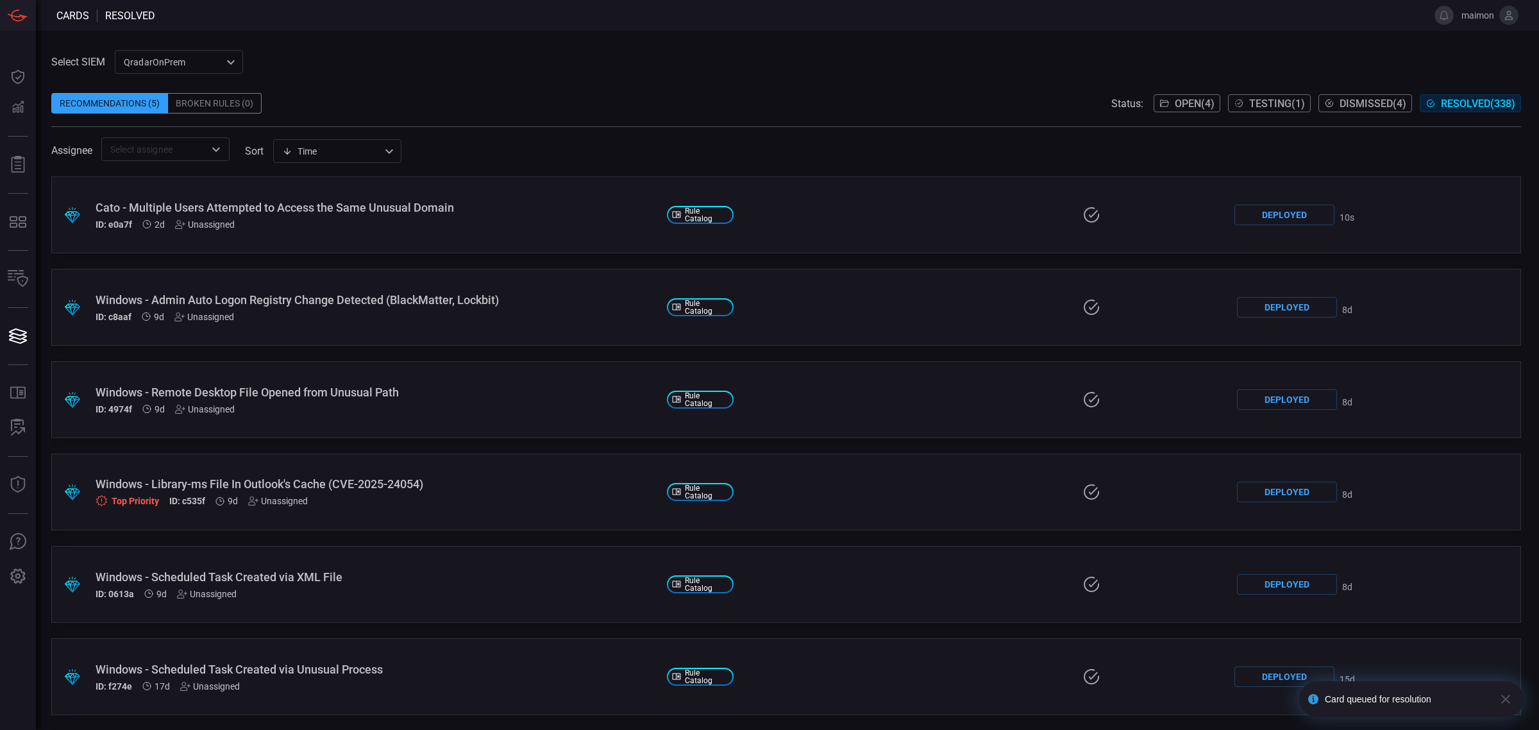
click at [396, 207] on div "Cato - Multiple Users Attempted to Access the Same Unusual Domain" at bounding box center [376, 207] width 561 height 13
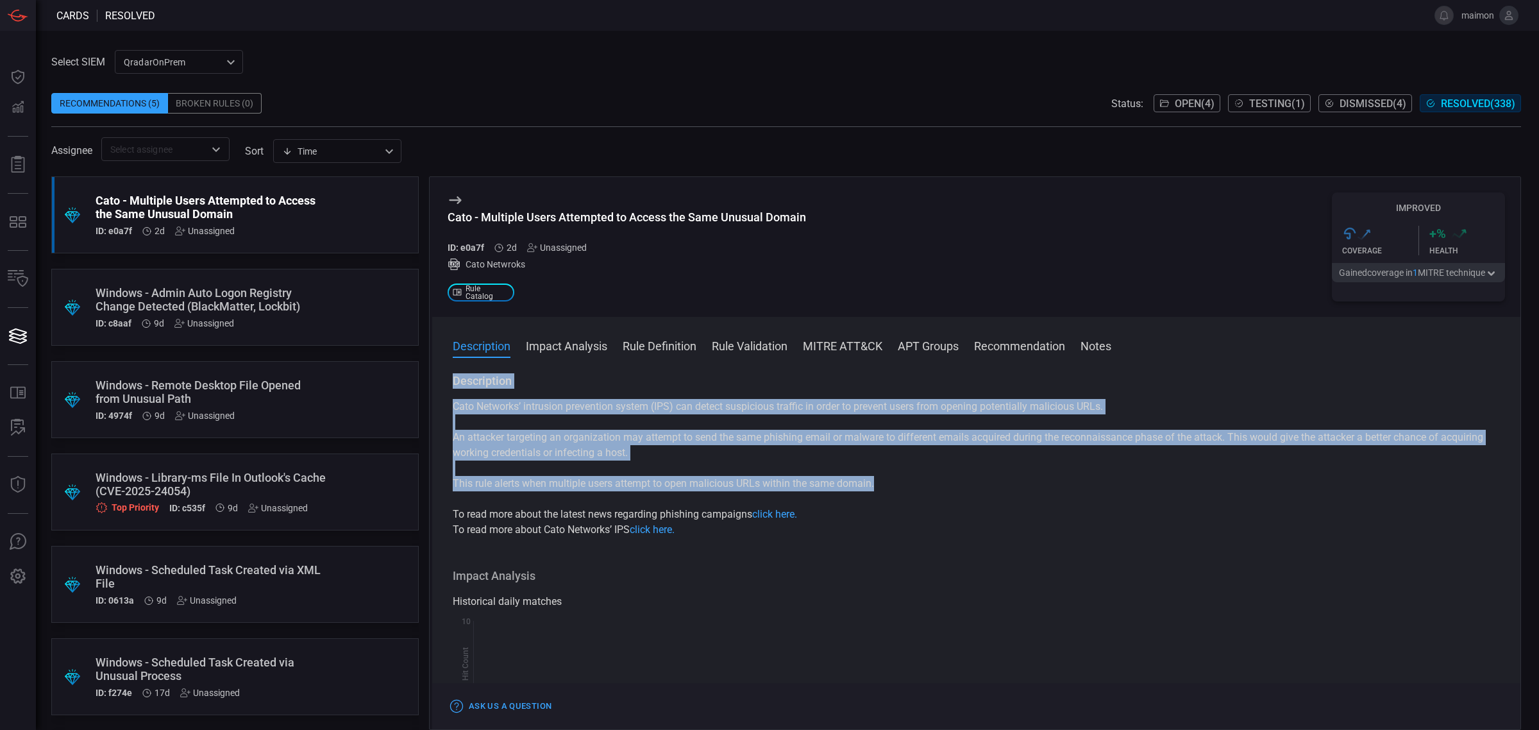
drag, startPoint x: 452, startPoint y: 380, endPoint x: 890, endPoint y: 484, distance: 449.6
click at [890, 484] on div "Description Cato Networks’ intrusion prevention system (IPS) can detect suspici…" at bounding box center [976, 455] width 1047 height 164
copy div "Description Cato Networks’ intrusion prevention system (IPS) can detect suspici…"
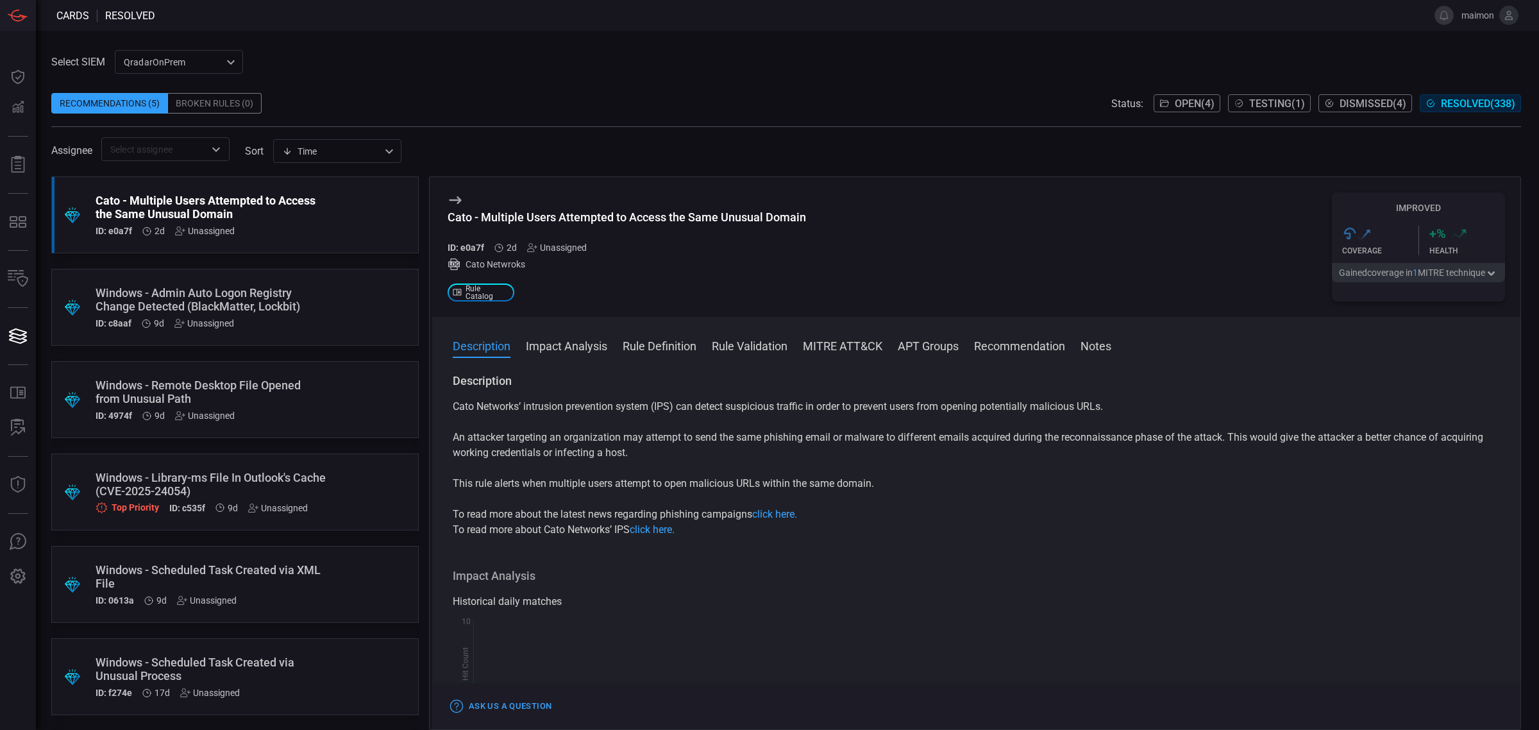
click at [558, 221] on div "Cato - Multiple Users Attempted to Access the Same Unusual Domain" at bounding box center [627, 216] width 359 height 13
copy div "Cato - Multiple Users Attempted to Access the Same Unusual Domain"
